Goal: Task Accomplishment & Management: Manage account settings

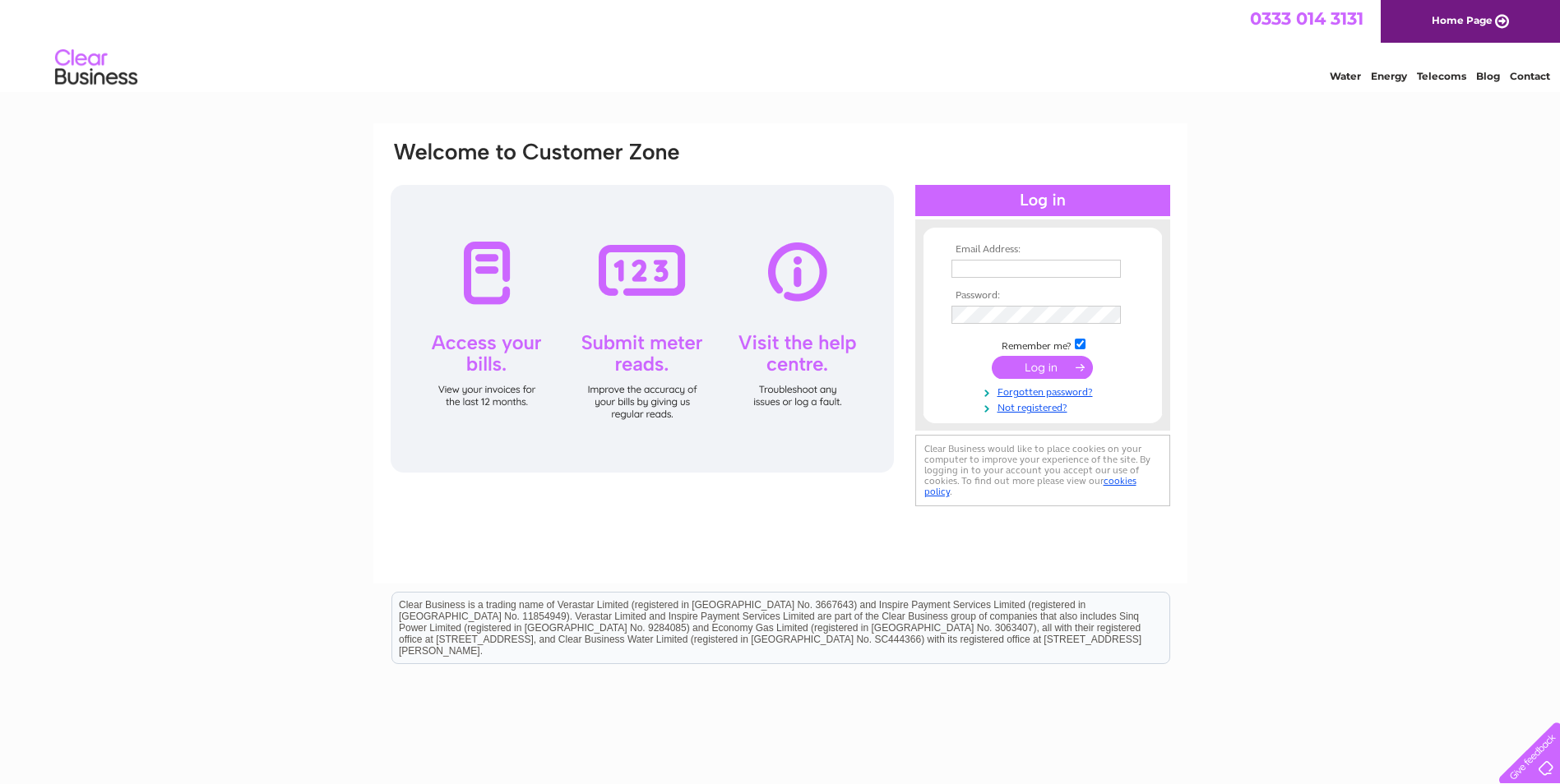
type input "[EMAIL_ADDRESS][DOMAIN_NAME]"
drag, startPoint x: 1057, startPoint y: 368, endPoint x: 911, endPoint y: 367, distance: 146.0
click at [1057, 368] on input "submit" at bounding box center [1042, 367] width 102 height 23
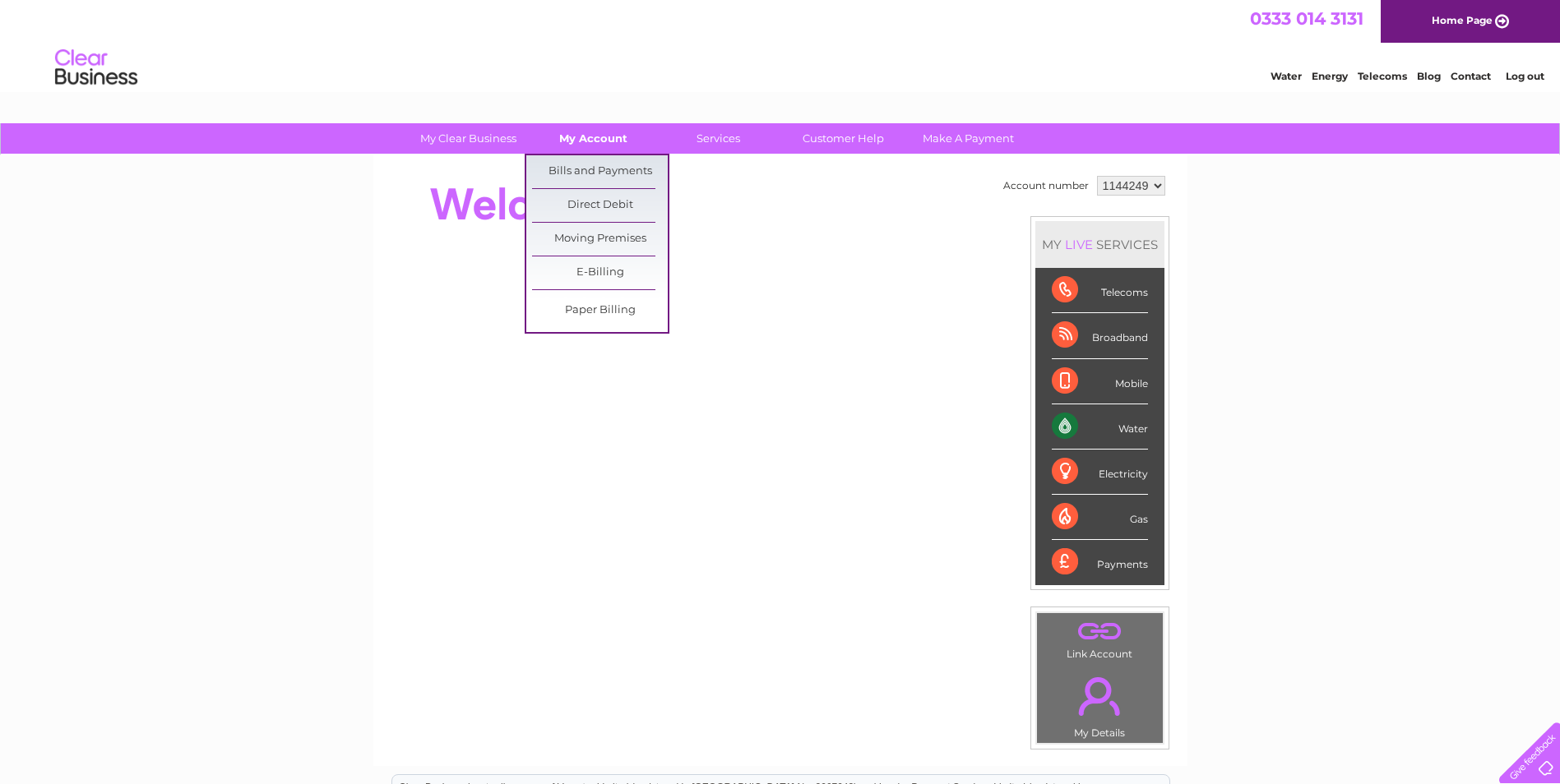
click at [608, 141] on link "My Account" at bounding box center [593, 138] width 136 height 31
click at [601, 167] on link "Bills and Payments" at bounding box center [600, 171] width 136 height 33
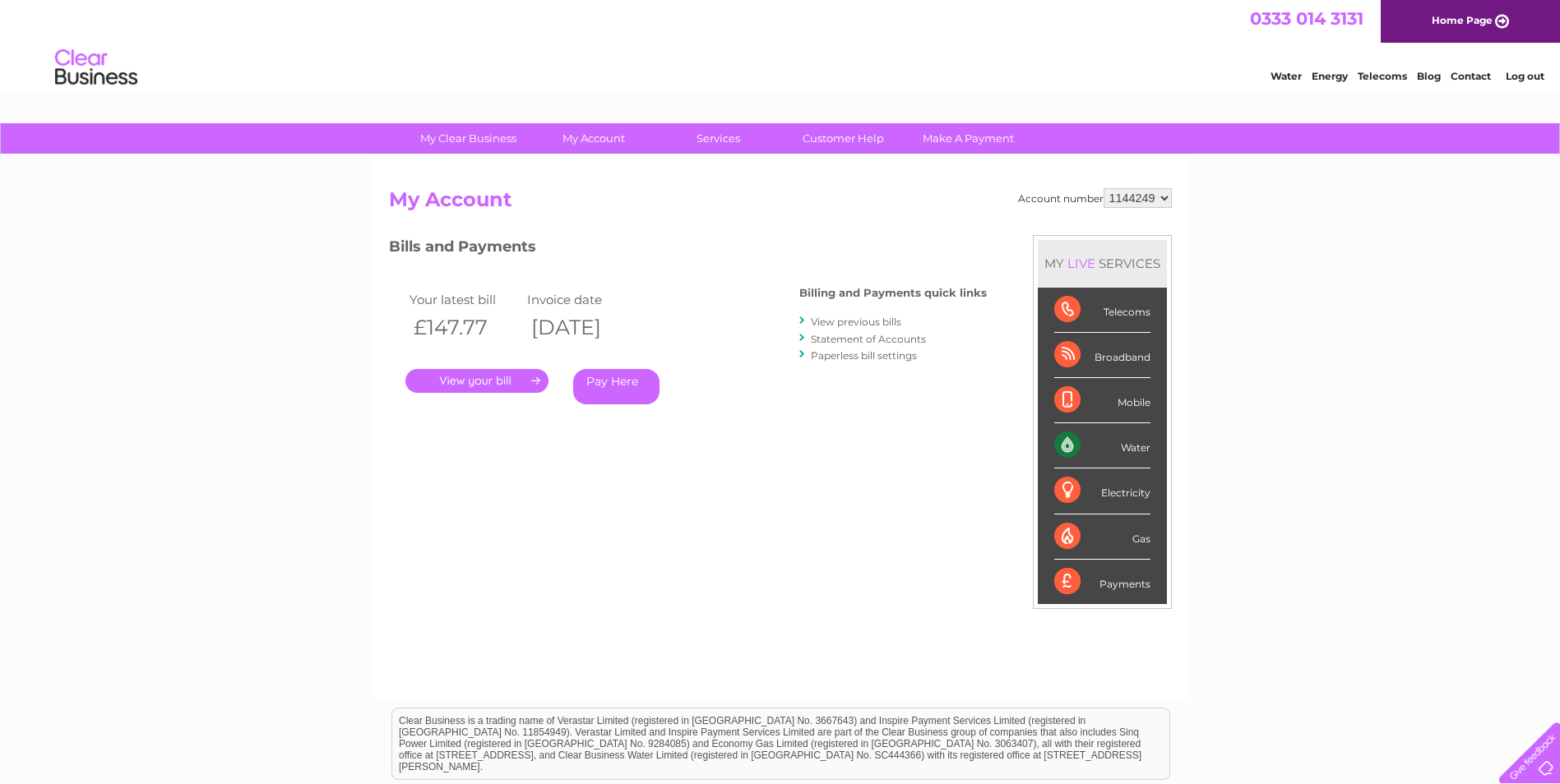
click at [453, 383] on link "." at bounding box center [477, 381] width 143 height 24
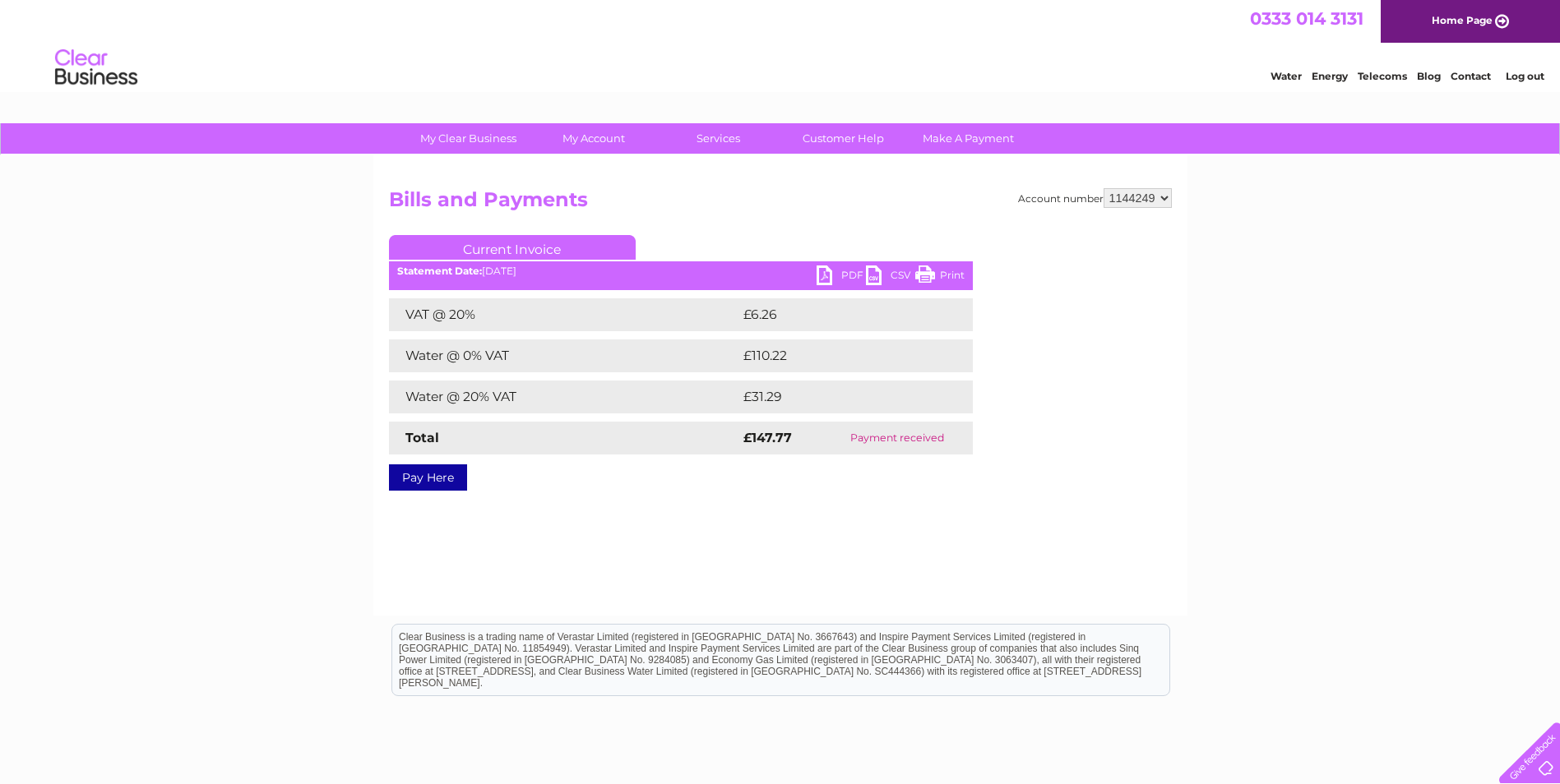
click at [826, 277] on link "PDF" at bounding box center [841, 277] width 49 height 24
